Goal: Check status: Check status

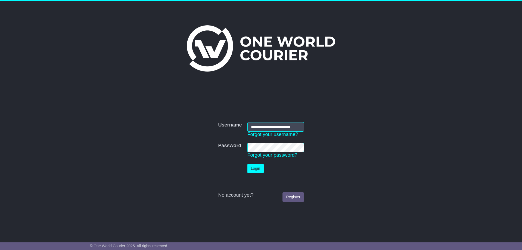
scroll to position [0, 5]
click at [258, 169] on button "Login" at bounding box center [255, 169] width 16 height 10
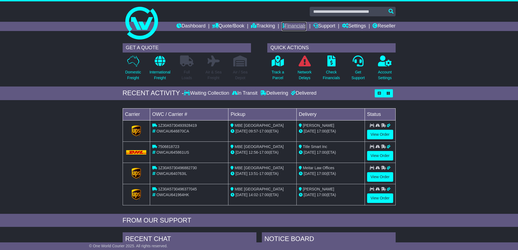
click at [286, 25] on link "Financials" at bounding box center [294, 26] width 25 height 9
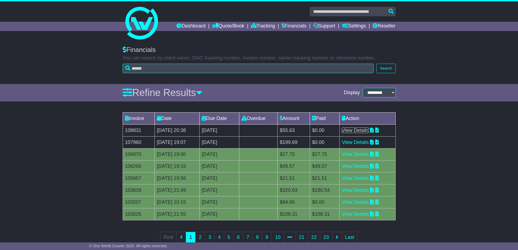
click at [358, 129] on link "View Details" at bounding box center [355, 129] width 27 height 5
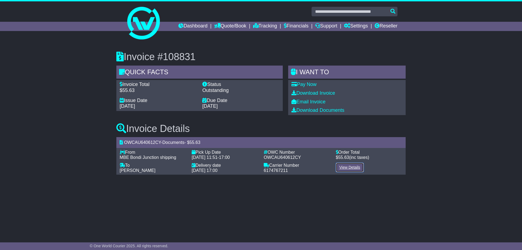
click at [346, 167] on link "View Details" at bounding box center [350, 168] width 28 height 10
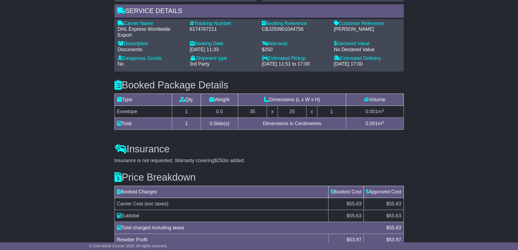
scroll to position [399, 0]
